Goal: Information Seeking & Learning: Learn about a topic

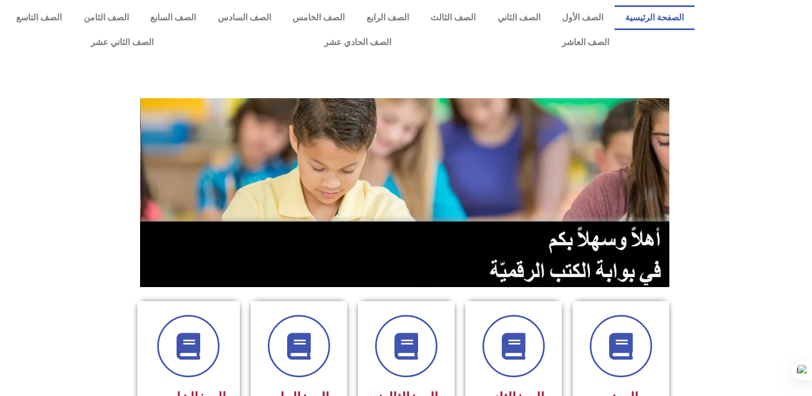
scroll to position [393, 0]
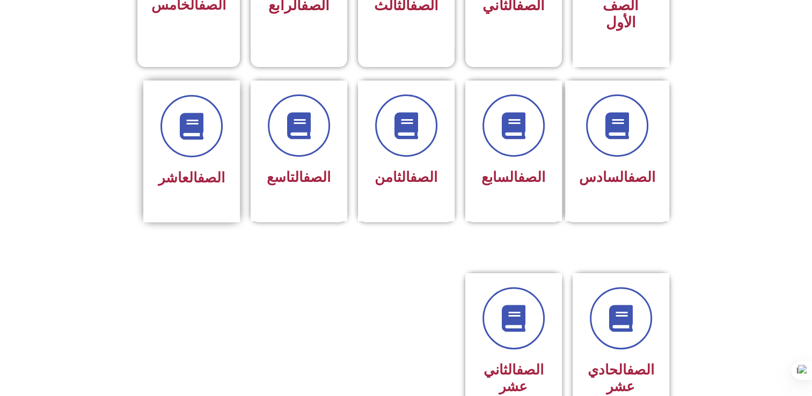
click at [216, 133] on div at bounding box center [192, 126] width 68 height 62
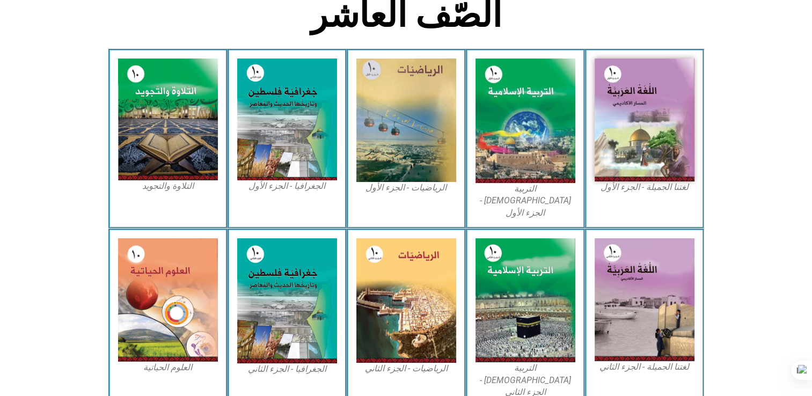
scroll to position [286, 0]
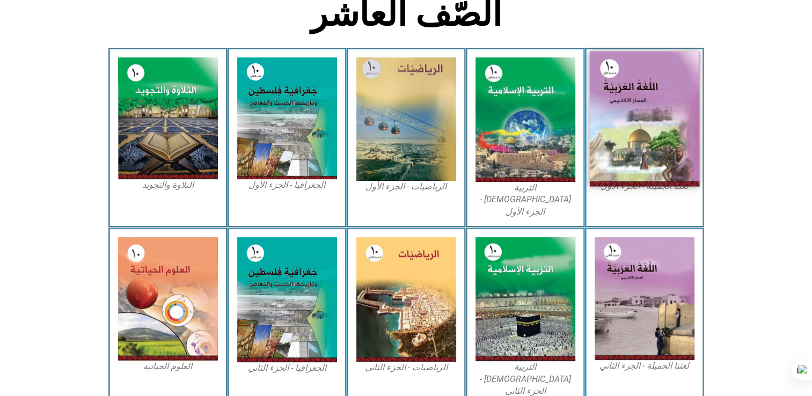
click at [663, 117] on img at bounding box center [644, 118] width 110 height 135
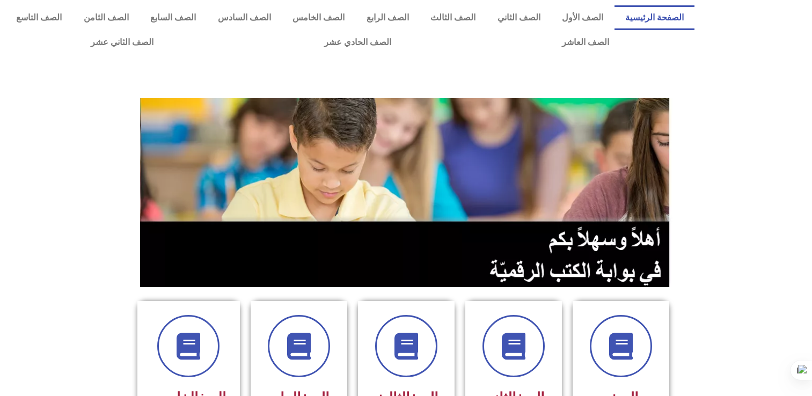
scroll to position [249, 0]
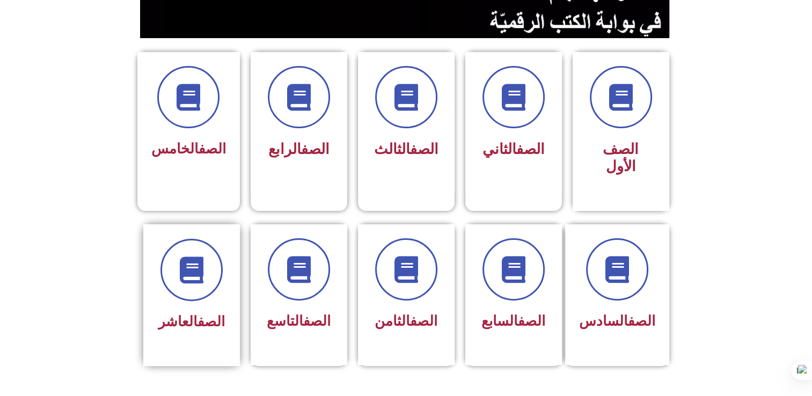
click at [213, 309] on div "الصف العاشر" at bounding box center [192, 322] width 68 height 26
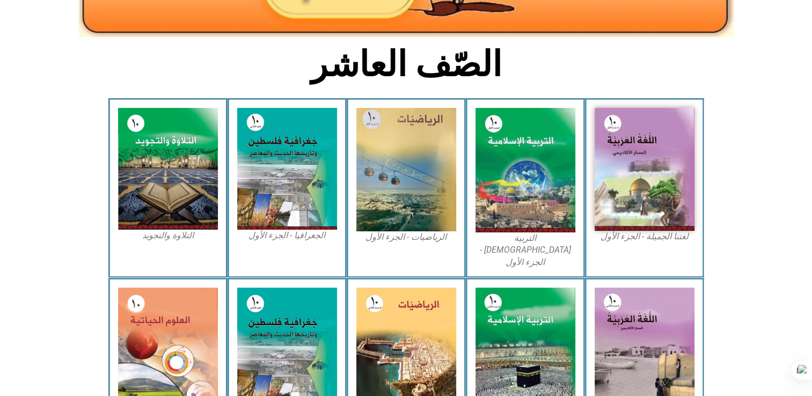
scroll to position [236, 0]
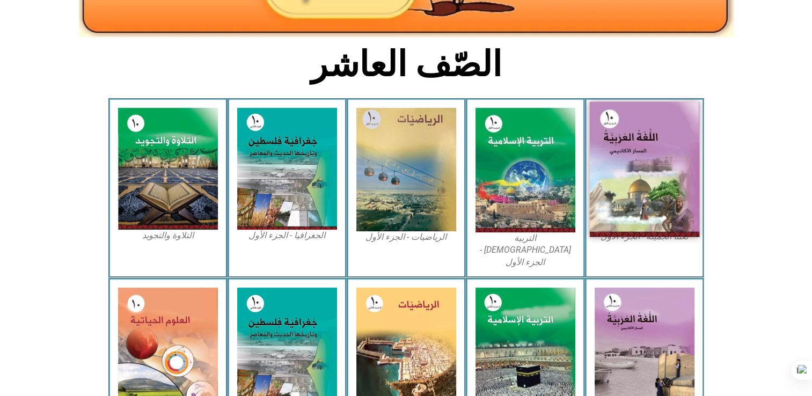
click at [635, 142] on img at bounding box center [644, 169] width 110 height 135
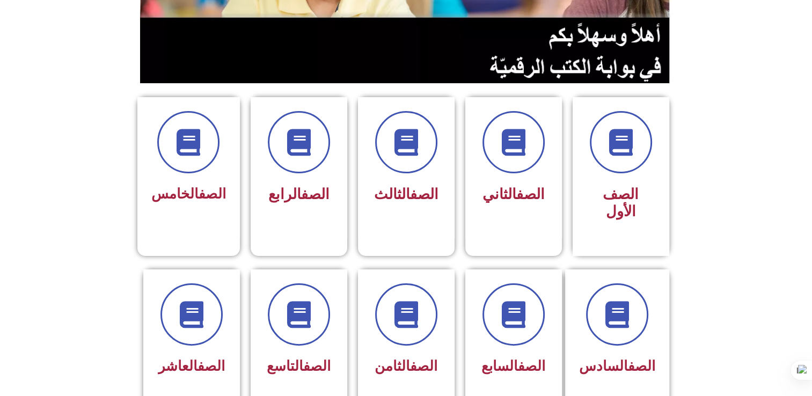
scroll to position [212, 0]
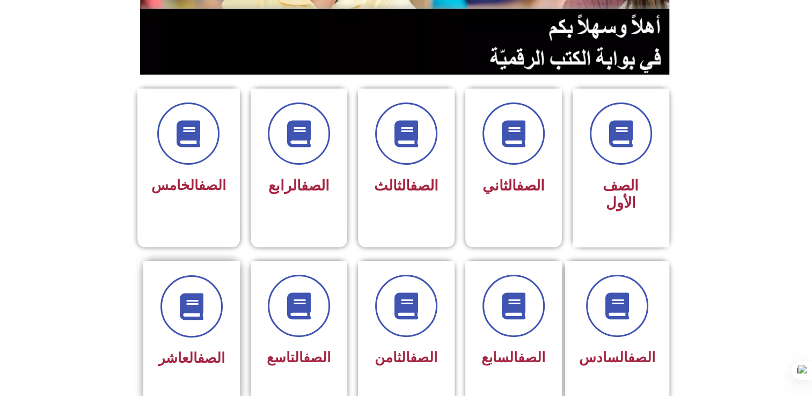
click at [164, 315] on div at bounding box center [192, 306] width 68 height 62
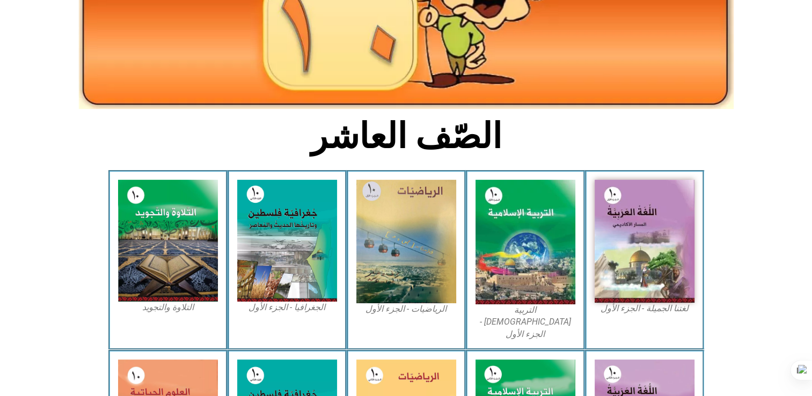
scroll to position [188, 0]
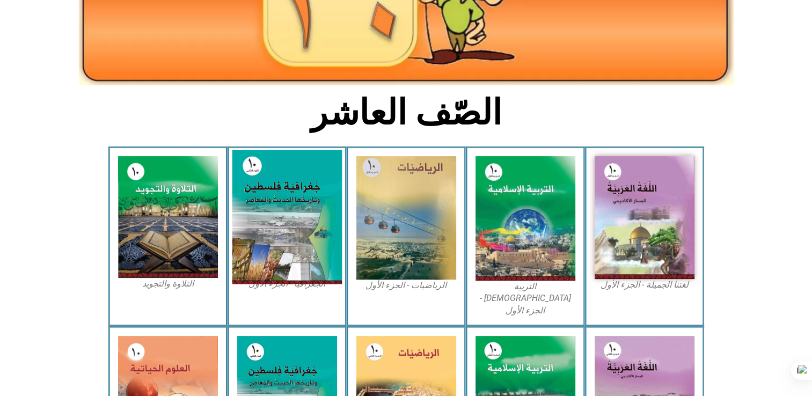
click at [305, 231] on img at bounding box center [287, 217] width 110 height 134
click at [291, 229] on img at bounding box center [287, 217] width 110 height 134
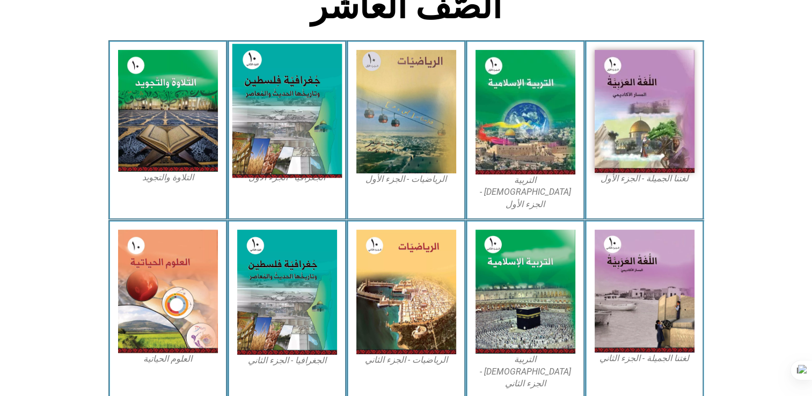
scroll to position [295, 0]
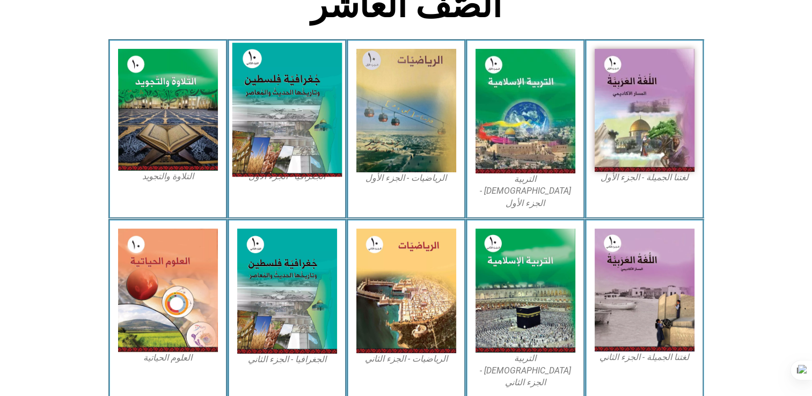
click at [281, 124] on img at bounding box center [287, 110] width 110 height 134
